Goal: Answer question/provide support: Share knowledge or assist other users

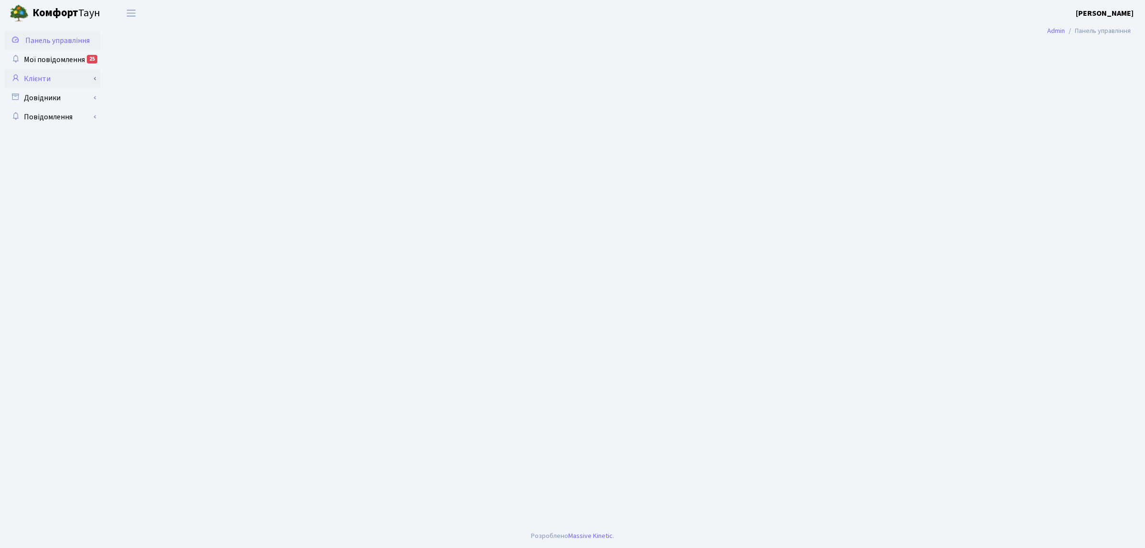
click at [42, 75] on link "Клієнти" at bounding box center [52, 78] width 95 height 19
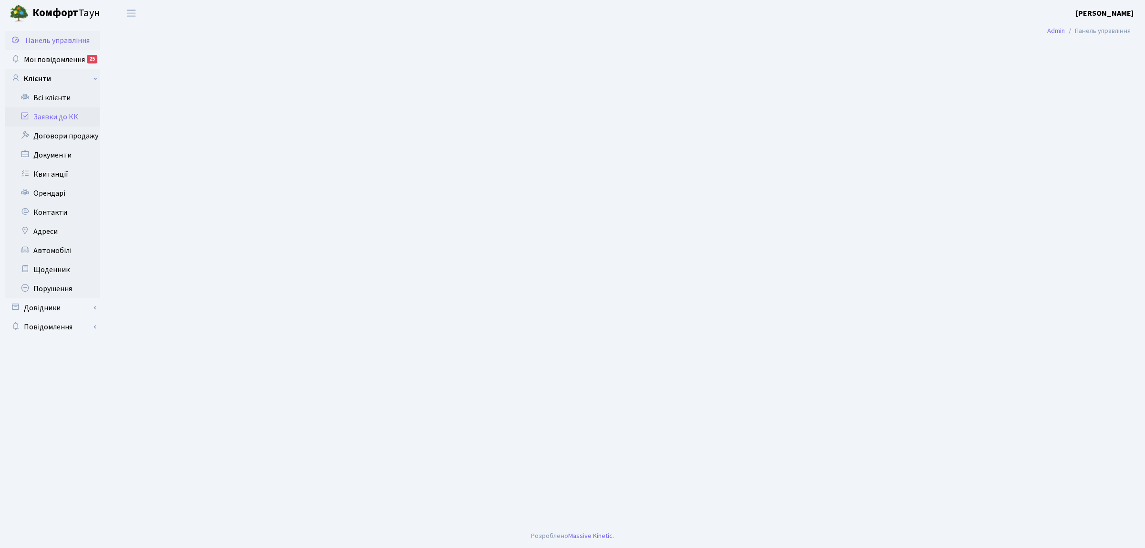
click at [63, 122] on link "Заявки до КК" at bounding box center [52, 116] width 95 height 19
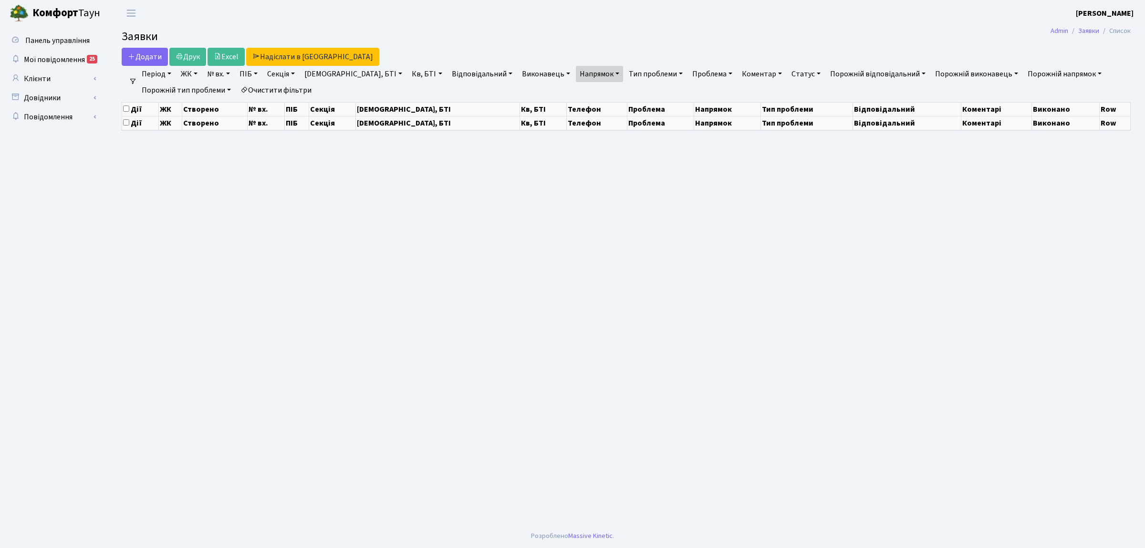
select select "25"
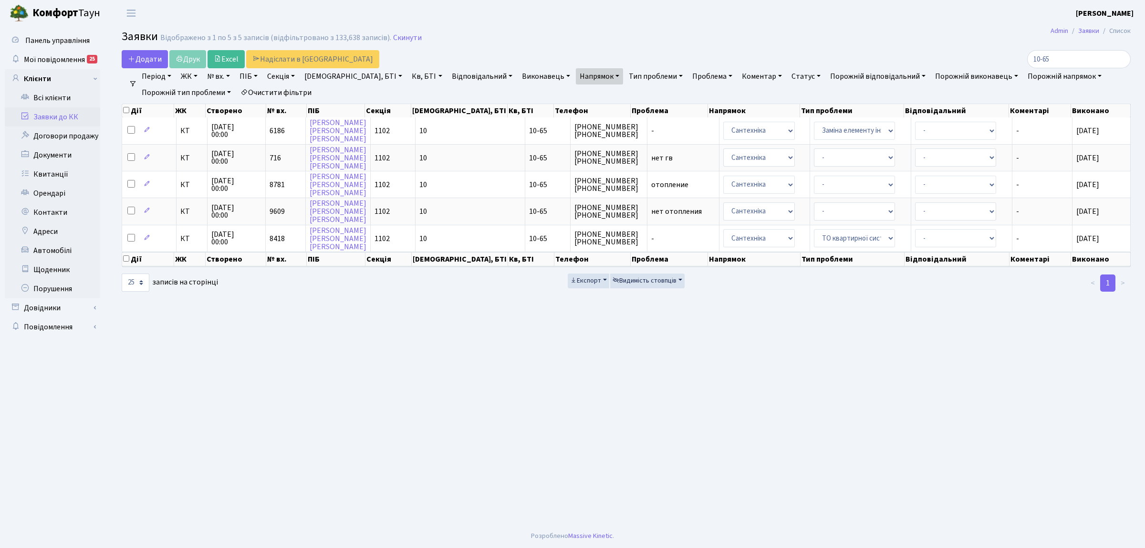
click at [294, 90] on link "Очистити фільтри" at bounding box center [276, 92] width 79 height 16
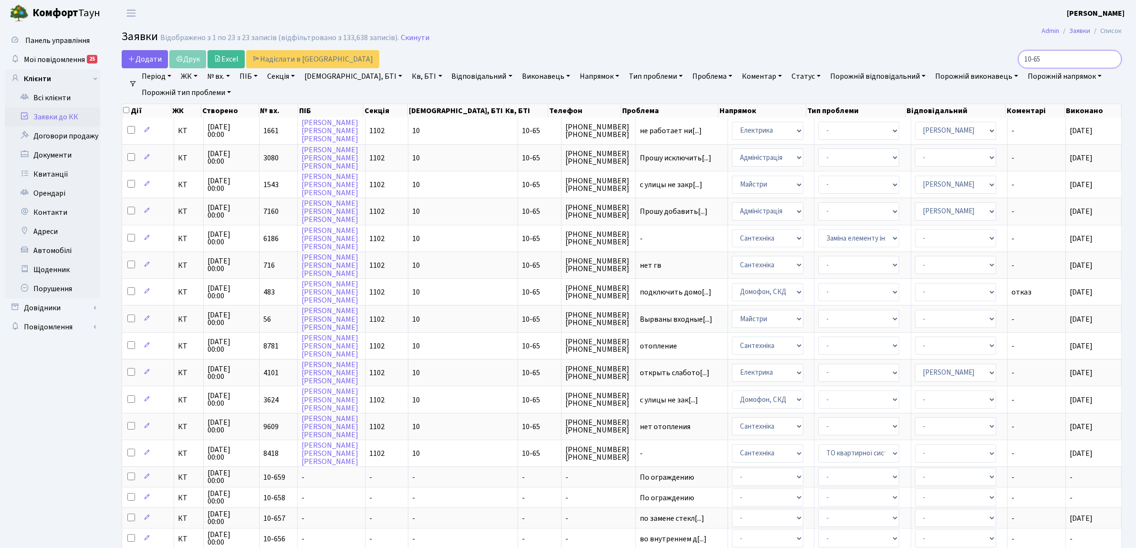
click at [1111, 60] on input "10-65" at bounding box center [1070, 59] width 104 height 18
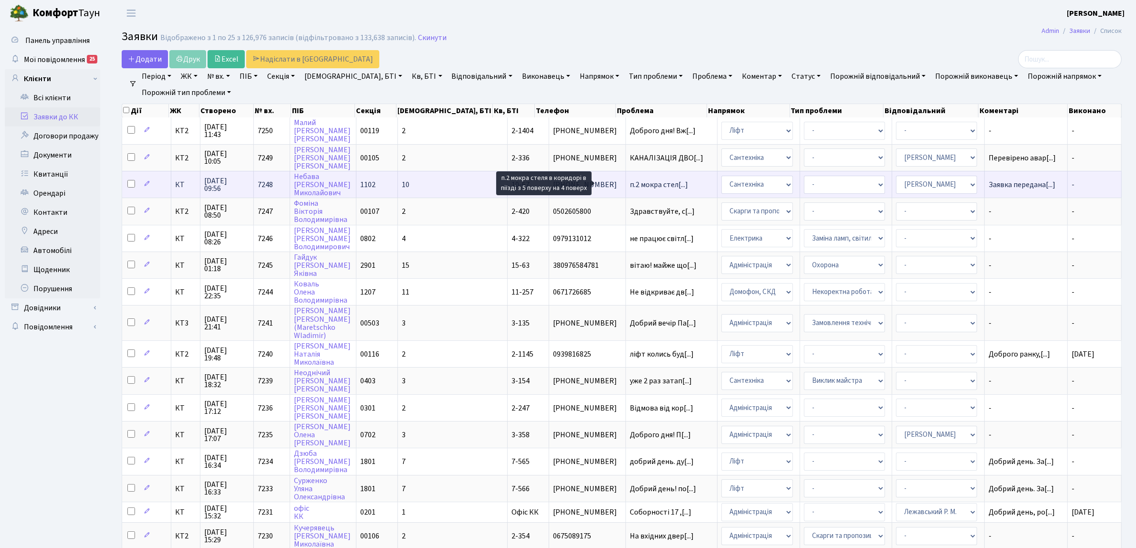
click at [645, 183] on span "п.2 мокра стел[...]" at bounding box center [659, 184] width 58 height 10
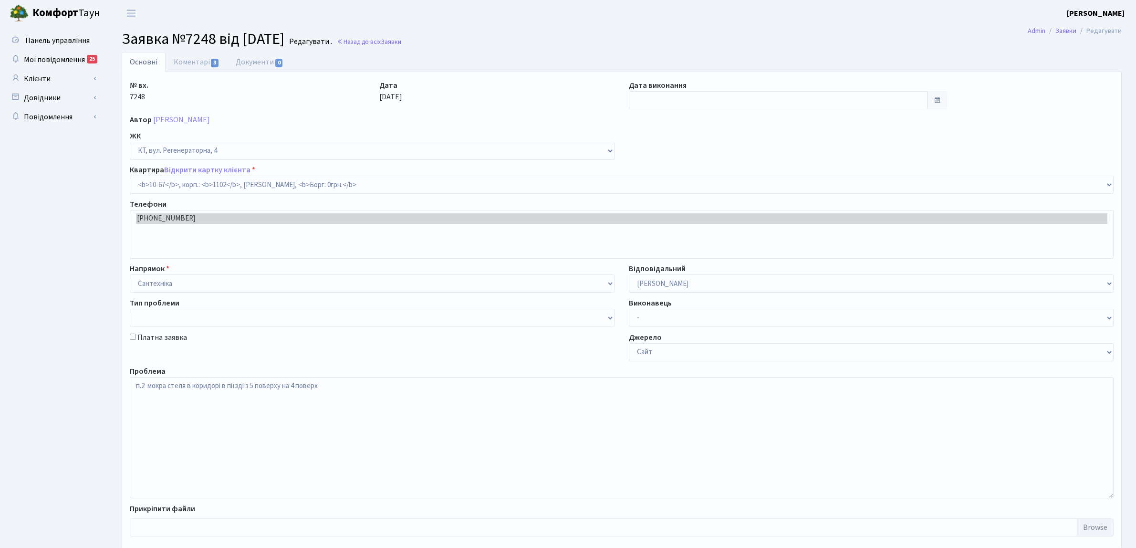
select select "6636"
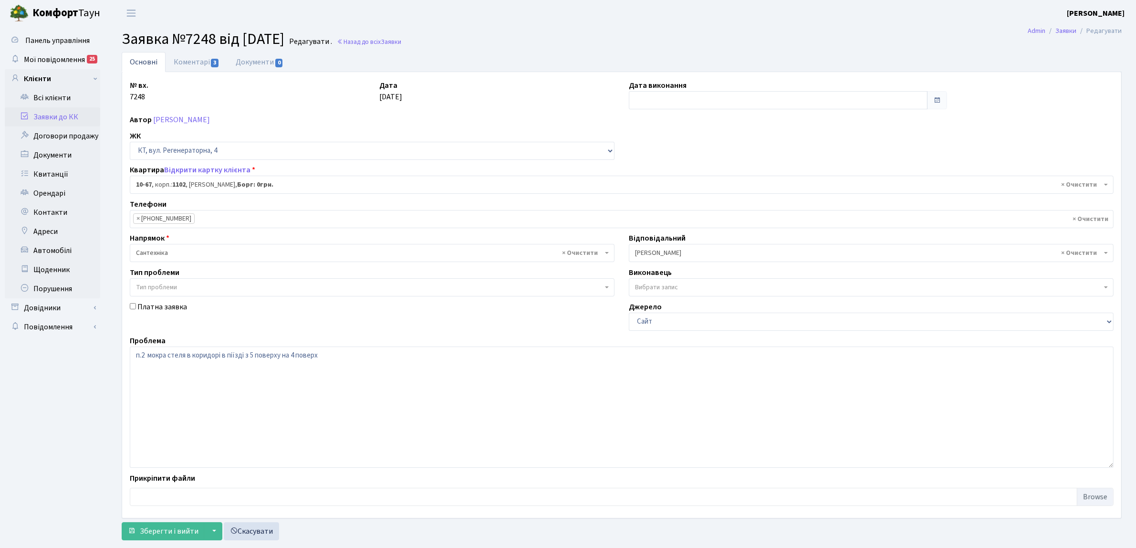
click at [52, 115] on link "Заявки до КК" at bounding box center [52, 116] width 95 height 19
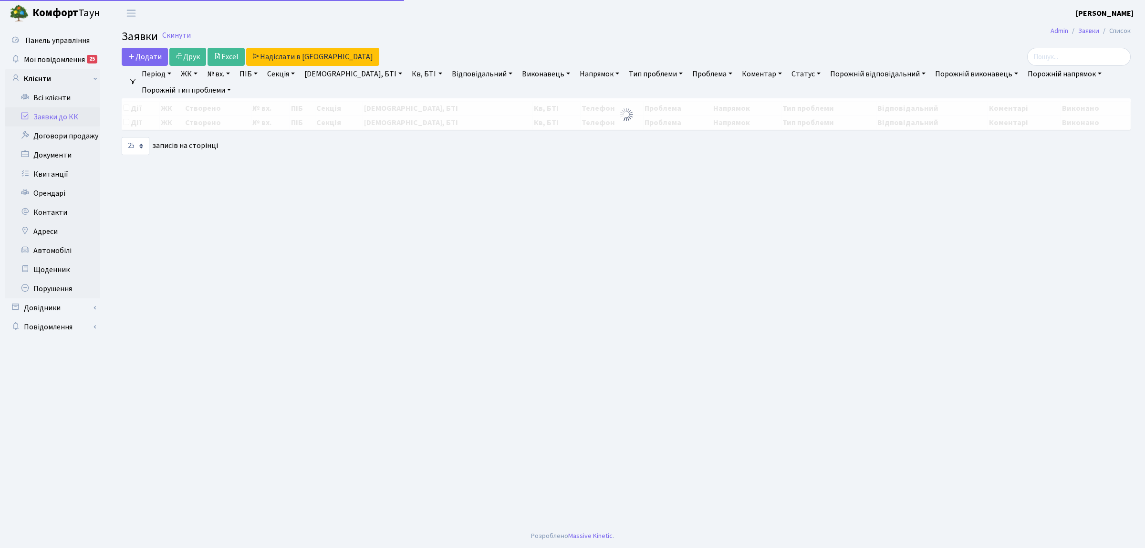
select select "25"
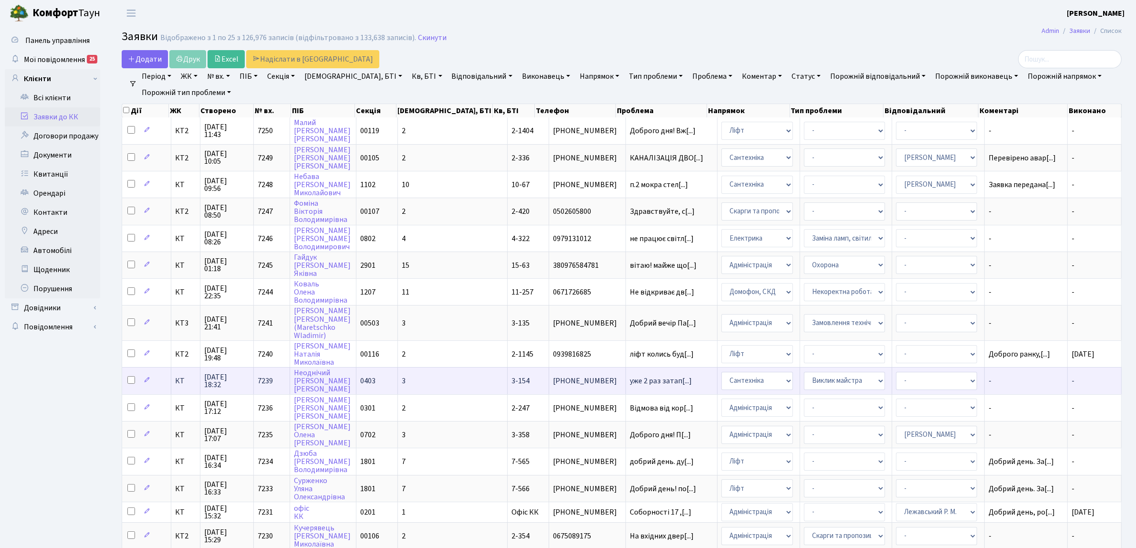
click at [232, 377] on span "[DATE] 18:32" at bounding box center [226, 380] width 45 height 15
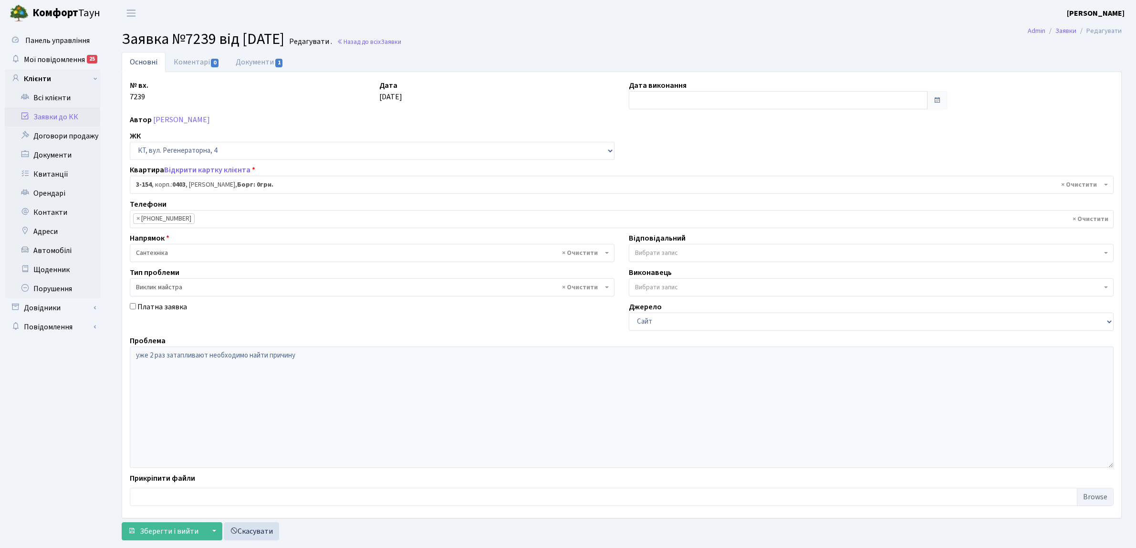
select select "821"
select select "29"
click at [201, 57] on link "Коментарі 0" at bounding box center [197, 62] width 62 height 20
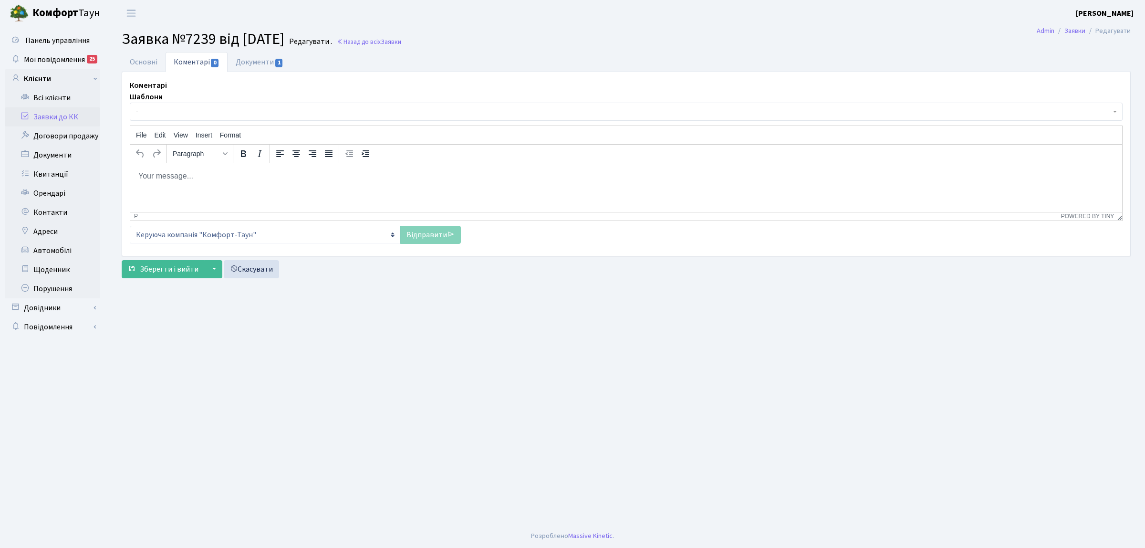
click at [219, 189] on html at bounding box center [626, 176] width 992 height 26
click at [303, 175] on p "Мокра стіна на стелі в ванній,заявка погоджена на 25.08.25" at bounding box center [626, 175] width 977 height 10
click at [309, 177] on p "Мокра стіна на стелі в ванній,заявка погоджена на 25.08.25" at bounding box center [626, 175] width 977 height 10
click at [307, 177] on p "Мокра стіна на стелі в ванній,заявка погоджена на 25.08.25" at bounding box center [626, 175] width 977 height 10
drag, startPoint x: 264, startPoint y: 175, endPoint x: 273, endPoint y: 177, distance: 9.4
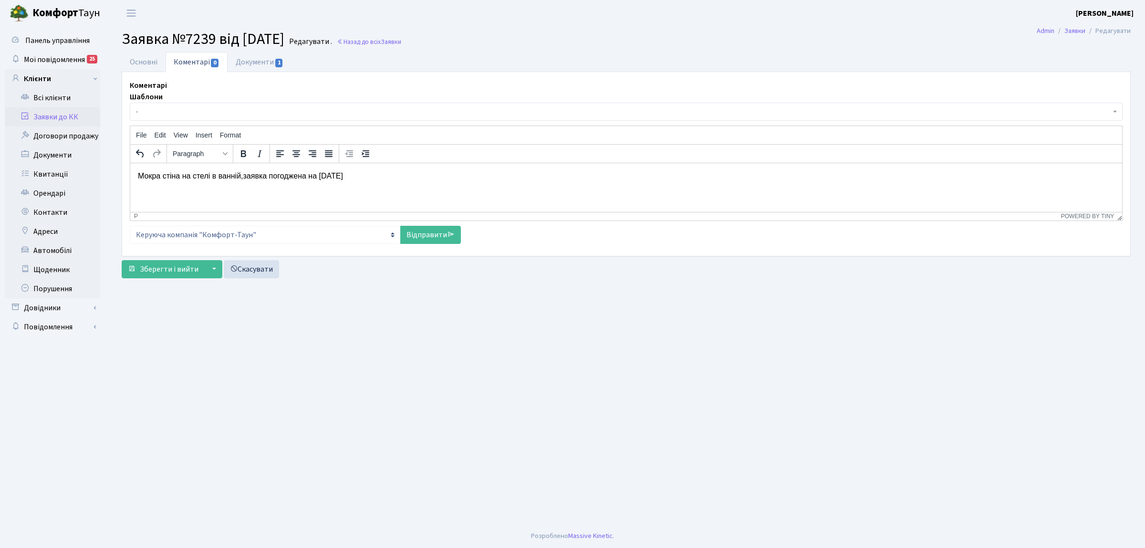
click at [265, 175] on p "Мокра стіна на стелі в ванній,заявка погоджена на 25.08.25" at bounding box center [626, 175] width 977 height 10
click at [430, 240] on link "Відправити" at bounding box center [430, 235] width 61 height 18
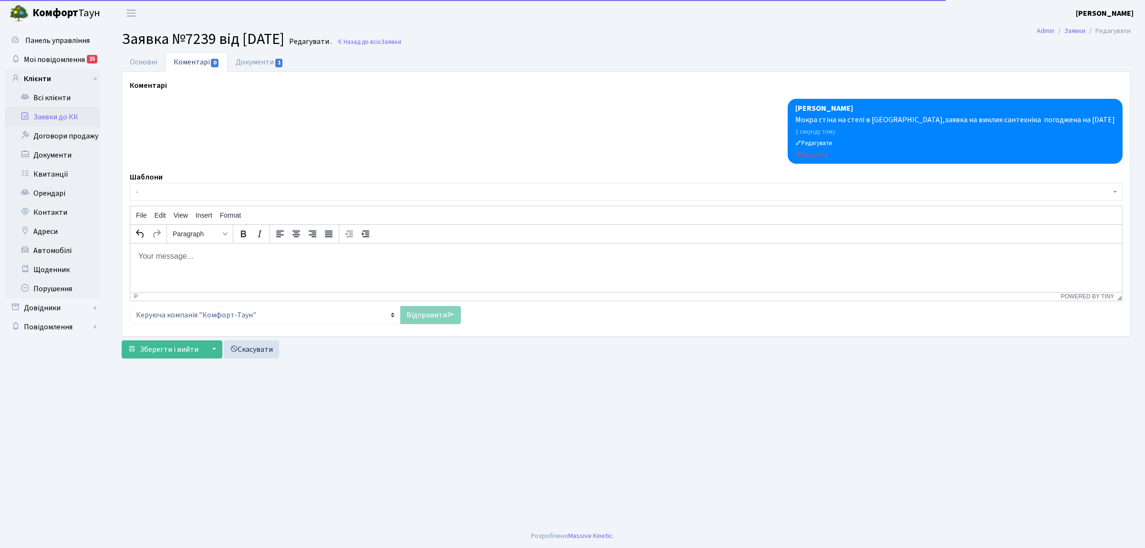
click at [67, 115] on link "Заявки до КК" at bounding box center [52, 116] width 95 height 19
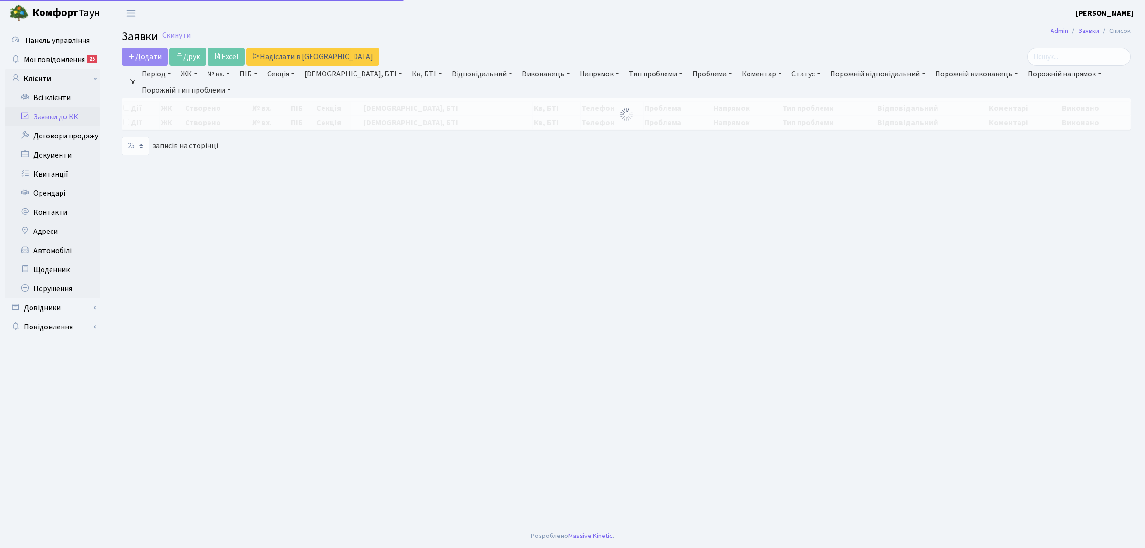
select select "25"
